Goal: Task Accomplishment & Management: Complete application form

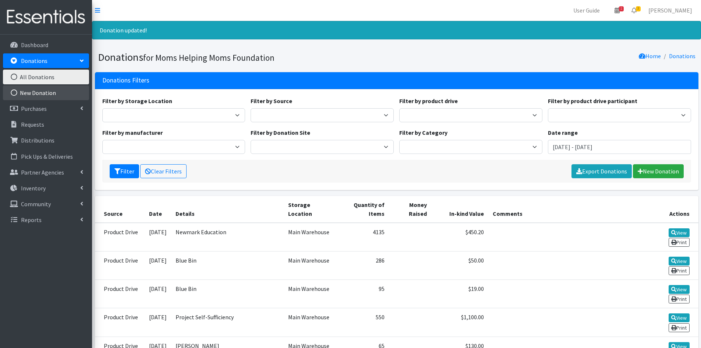
click at [33, 90] on link "New Donation" at bounding box center [46, 92] width 86 height 15
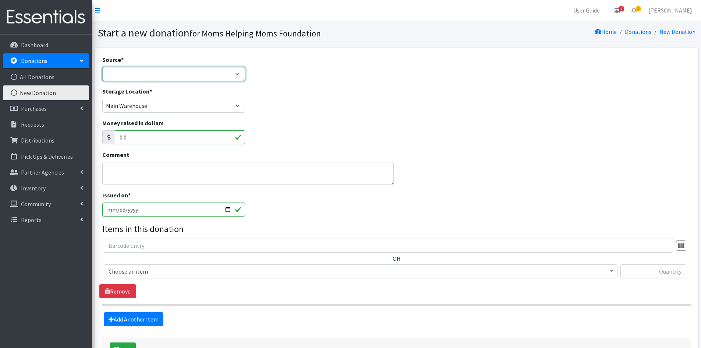
click at [239, 72] on select "Product Drive Manufacturer Donation Site Misc. Donation" at bounding box center [173, 74] width 143 height 14
select select "Manufacturer"
click at [102, 67] on select "Product Drive Manufacturer Donation Site Misc. Donation" at bounding box center [173, 74] width 143 height 14
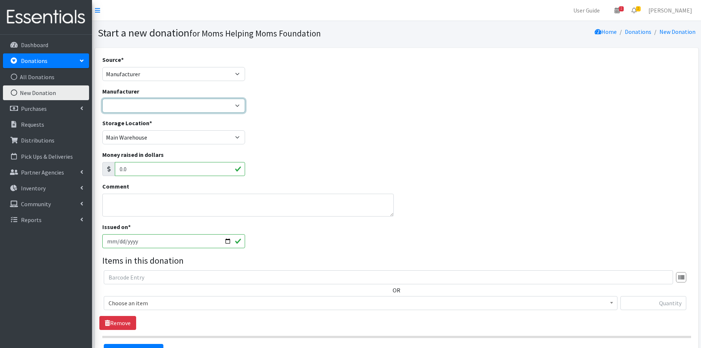
click at [237, 103] on select "Alliance for Period Supplies Amazon Wishlist Baby2Baby Birthday Box Bridges of …" at bounding box center [173, 106] width 143 height 14
select select "88"
click at [102, 99] on select "Alliance for Period Supplies Amazon Wishlist Baby2Baby Birthday Box Bridges of …" at bounding box center [173, 106] width 143 height 14
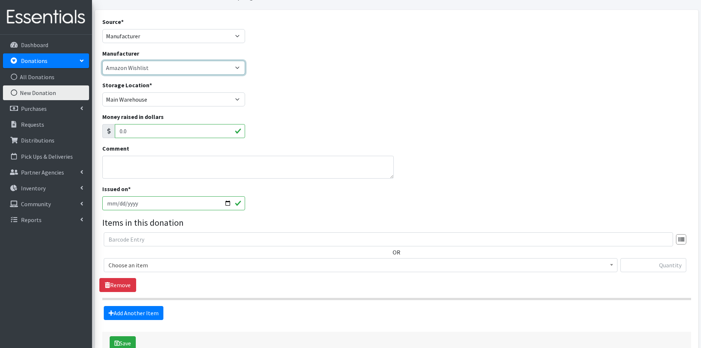
scroll to position [74, 0]
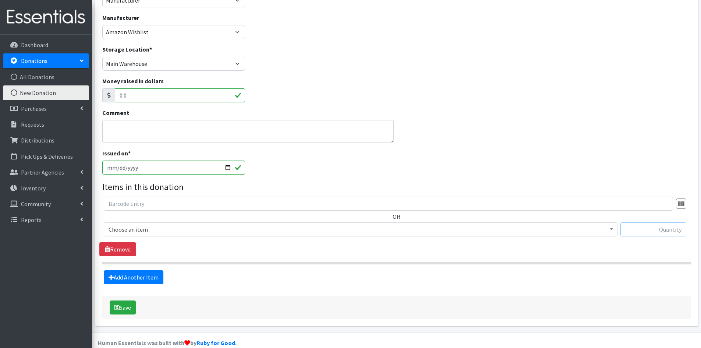
click at [658, 228] on input "text" at bounding box center [654, 229] width 66 height 14
type input "14"
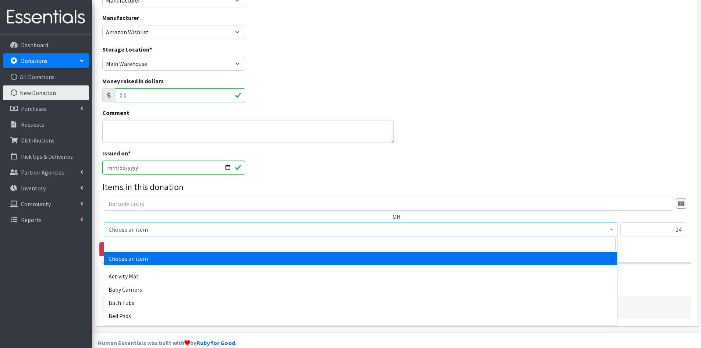
click at [613, 229] on span at bounding box center [611, 228] width 7 height 11
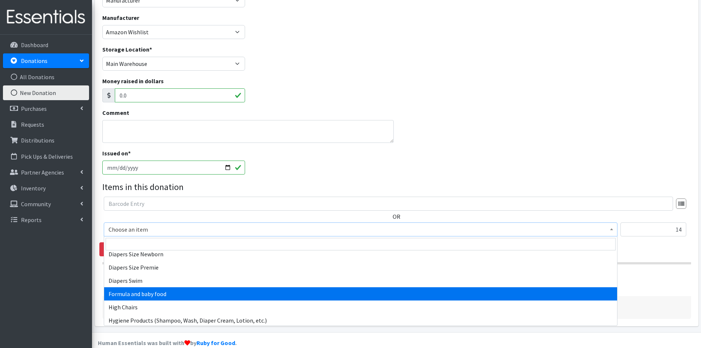
scroll to position [920, 0]
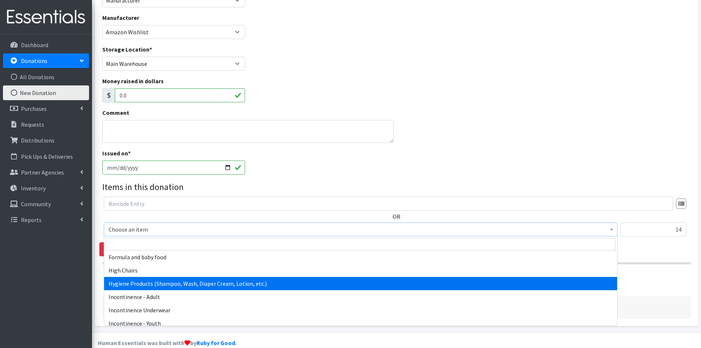
select select "5659"
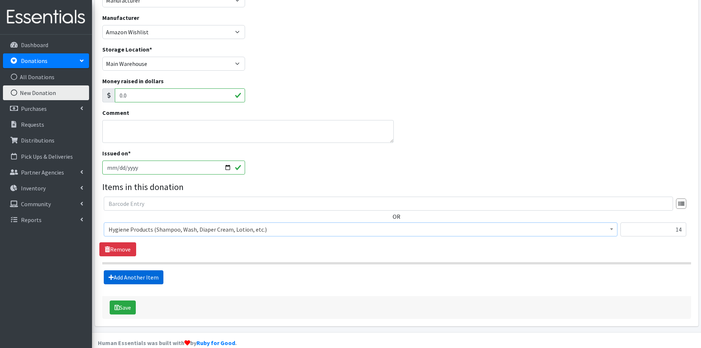
click at [140, 275] on link "Add Another Item" at bounding box center [134, 277] width 60 height 14
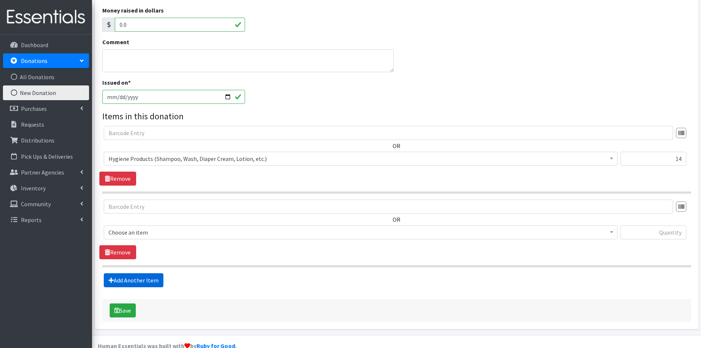
scroll to position [159, 0]
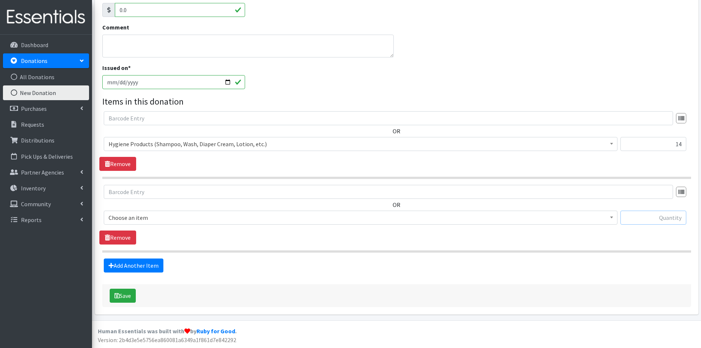
click at [630, 215] on input "text" at bounding box center [654, 218] width 66 height 14
type input "96"
click at [613, 221] on span at bounding box center [611, 216] width 7 height 11
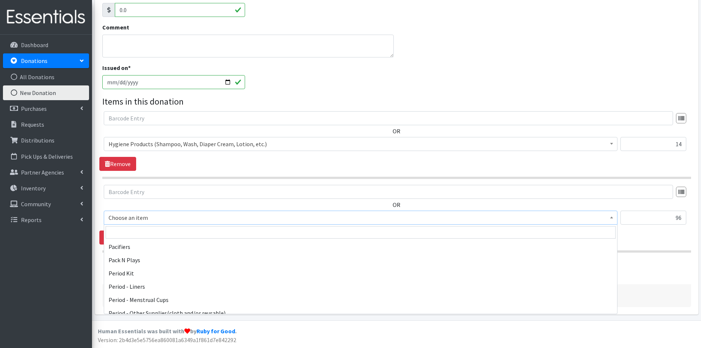
scroll to position [1141, 0]
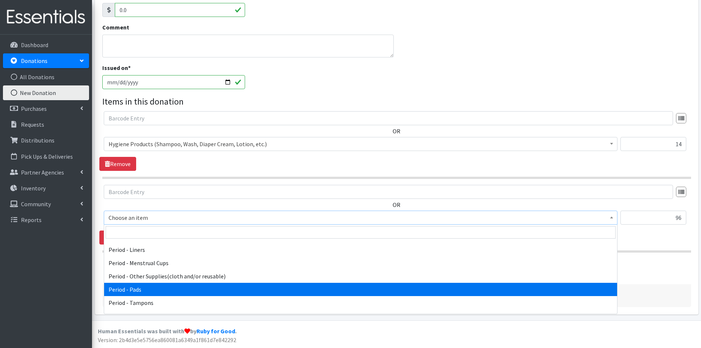
select select "5772"
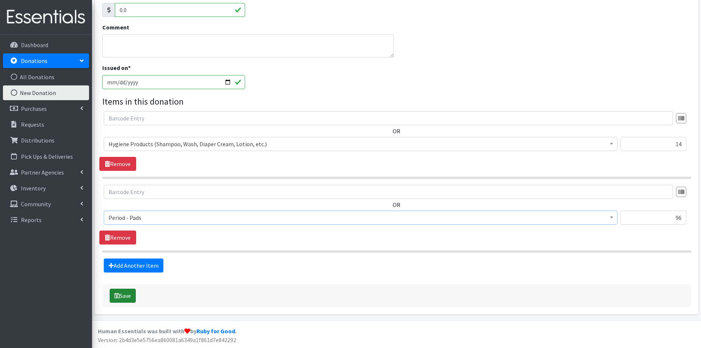
click at [128, 295] on button "Save" at bounding box center [123, 296] width 26 height 14
